Goal: Task Accomplishment & Management: Use online tool/utility

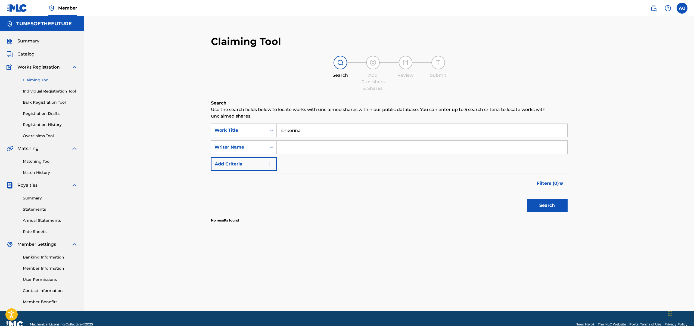
click at [329, 189] on div "Filters ( 0 )" at bounding box center [389, 183] width 357 height 20
click at [546, 203] on button "Search" at bounding box center [547, 206] width 41 height 14
click at [39, 162] on link "Matching Tool" at bounding box center [50, 162] width 55 height 6
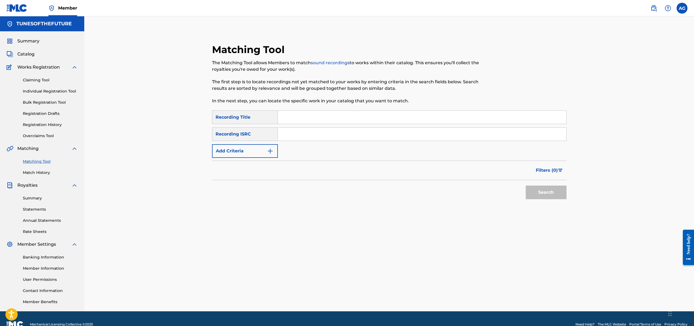
click at [289, 116] on input "Search Form" at bounding box center [422, 117] width 289 height 13
type input "shkorina"
click at [547, 190] on button "Search" at bounding box center [546, 192] width 41 height 14
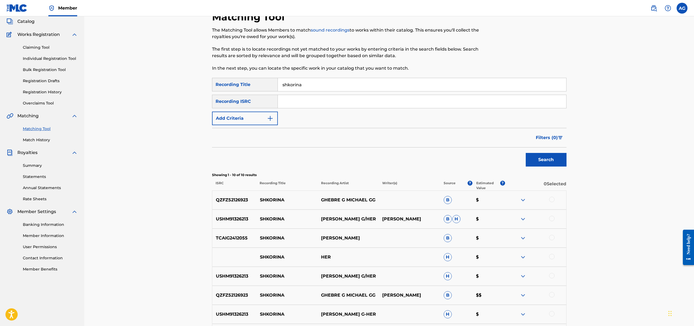
scroll to position [35, 0]
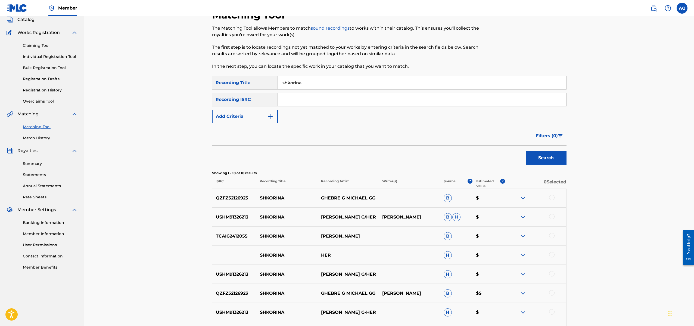
click at [522, 218] on img at bounding box center [523, 217] width 7 height 7
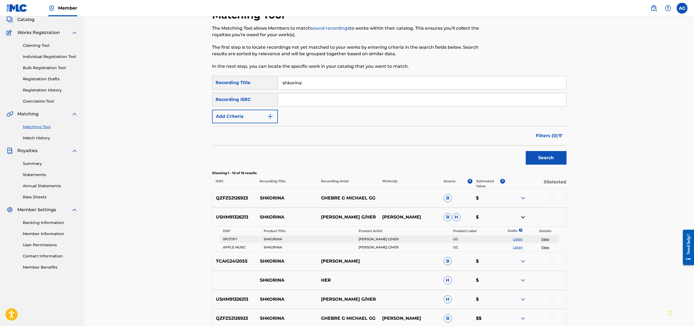
click at [524, 197] on img at bounding box center [523, 198] width 7 height 7
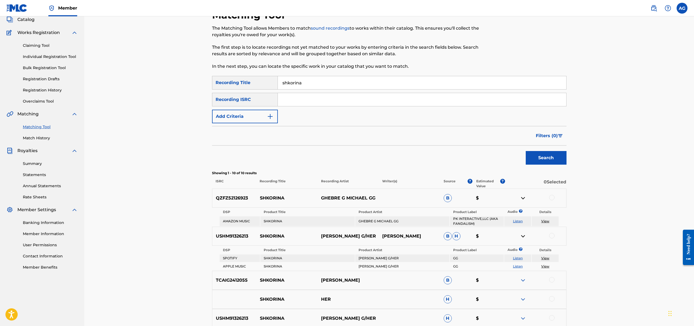
click at [545, 222] on link "View" at bounding box center [545, 221] width 8 height 4
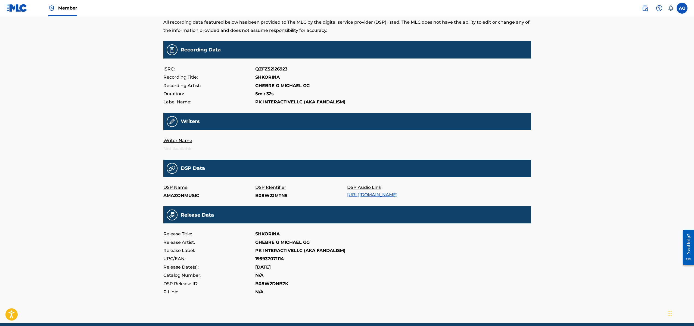
scroll to position [45, 0]
